Goal: Find specific page/section

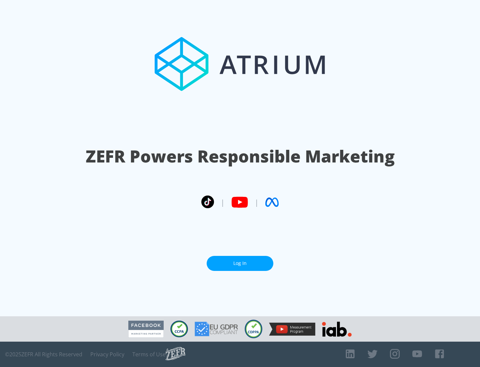
click at [240, 263] on link "Log In" at bounding box center [240, 263] width 67 height 15
